Goal: Complete application form

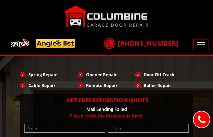
type input "mIDZscrdSxIjh"
type input "2231100133"
type input "[EMAIL_ADDRESS][DOMAIN_NAME]"
type input "XzotrpwzzBPuF"
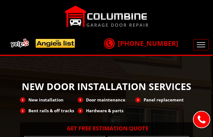
type input "HShRqhKECIJ"
type input "2744309488"
type input "[EMAIL_ADDRESS][DOMAIN_NAME]"
type input "xmqPQDEUDGPWlId"
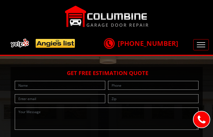
type input "OYdsTGwgceZMfM"
type input "5010556946"
type input "[EMAIL_ADDRESS][DOMAIN_NAME]"
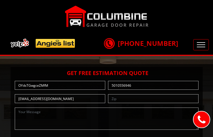
type input "JXCpKlLDDOU"
